Goal: Find specific page/section: Find specific page/section

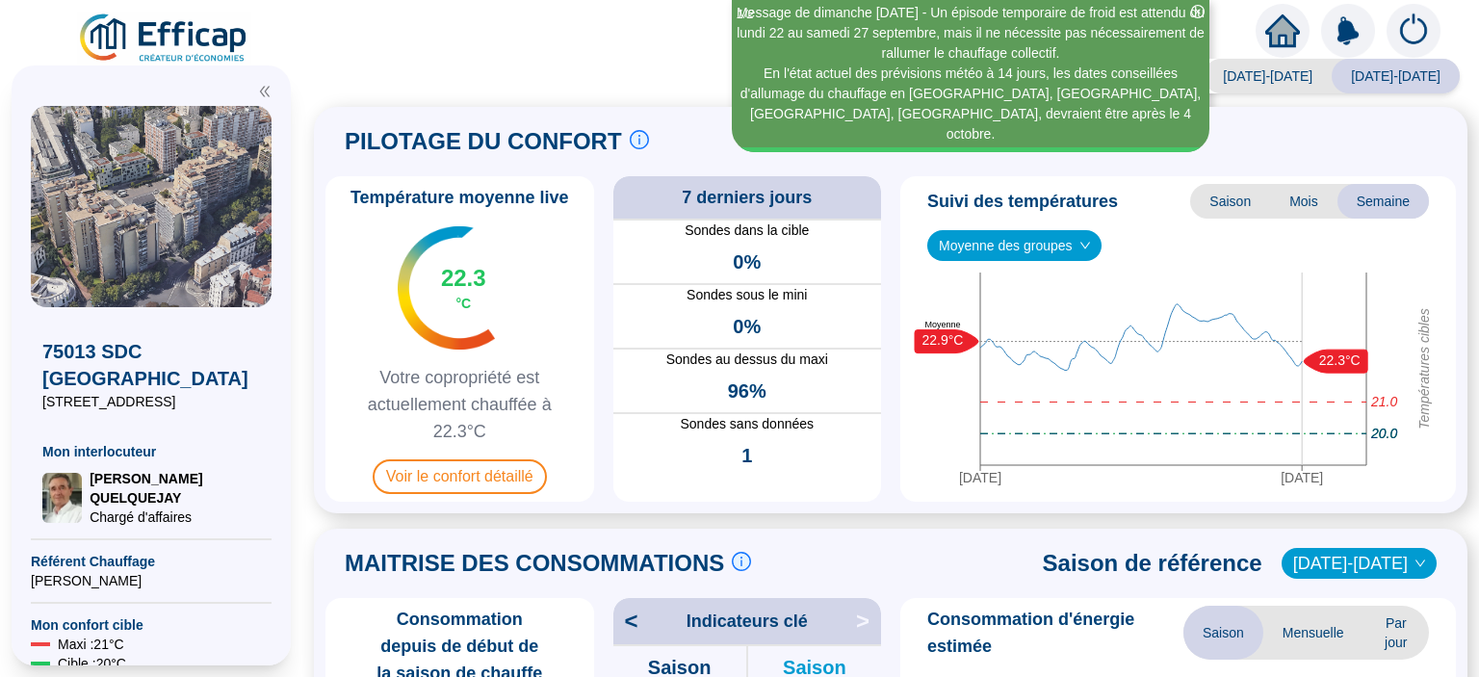
click at [1213, 213] on span "Saison" at bounding box center [1230, 201] width 80 height 35
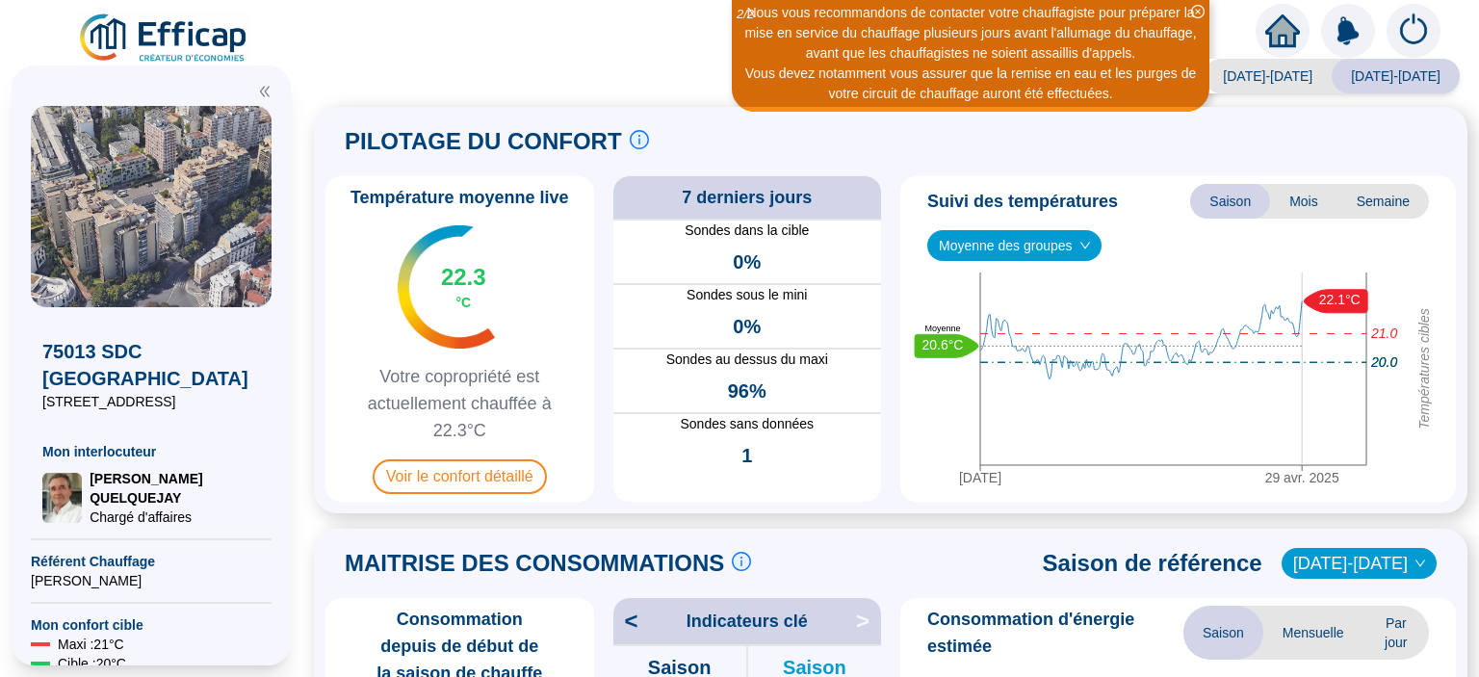
click at [1062, 245] on span "Moyenne des groupes" at bounding box center [1014, 245] width 151 height 29
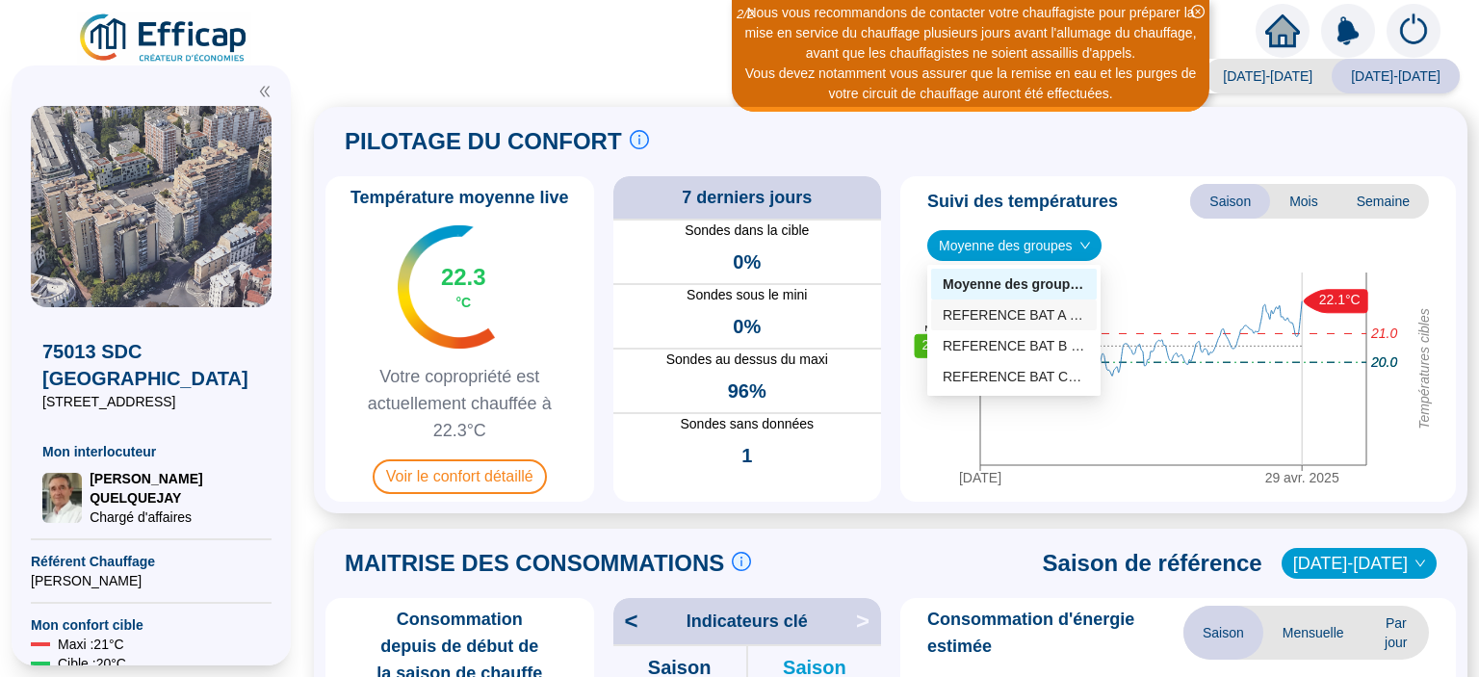
click at [1039, 321] on div "REFERENCE BAT A (7 sondes)" at bounding box center [1014, 315] width 143 height 20
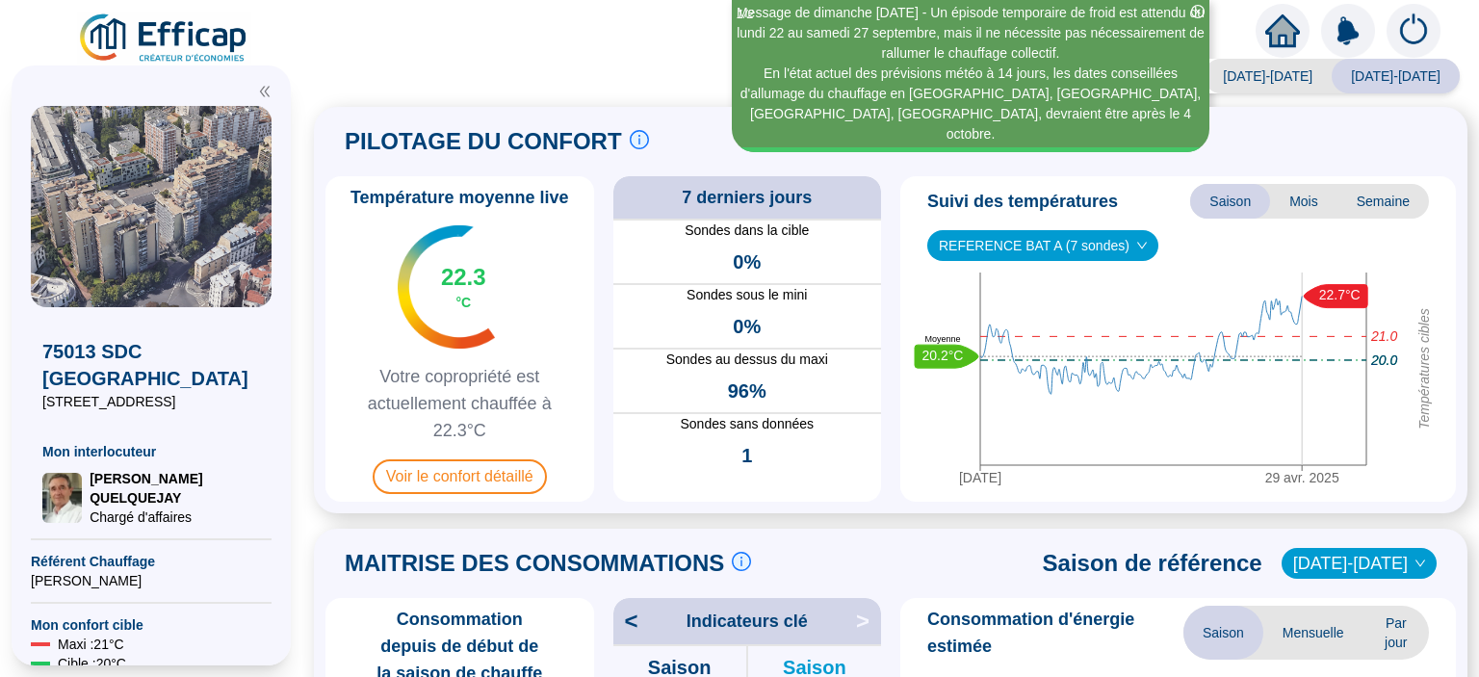
click at [1102, 242] on span "REFERENCE BAT A (7 sondes)" at bounding box center [1043, 245] width 208 height 29
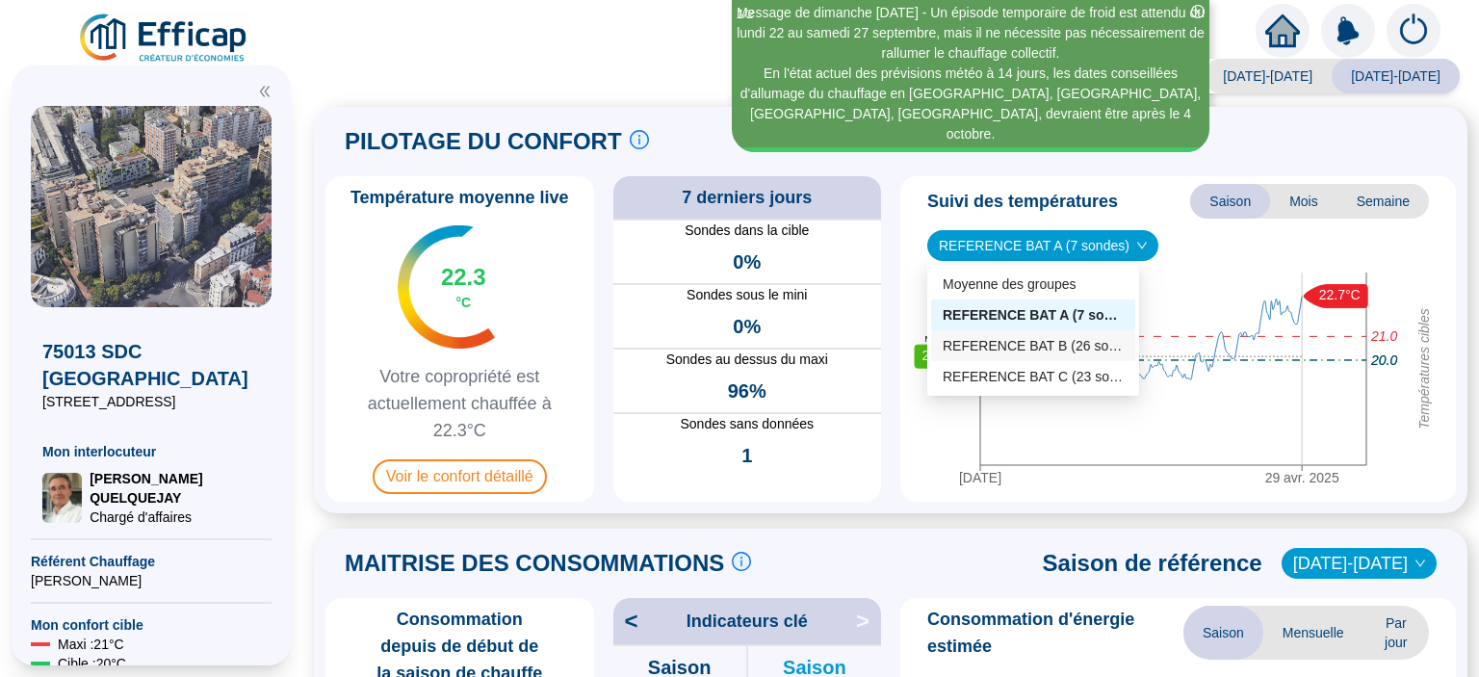
click at [1079, 336] on div "REFERENCE BAT B (26 sondes)" at bounding box center [1033, 346] width 181 height 20
